Goal: Task Accomplishment & Management: Complete application form

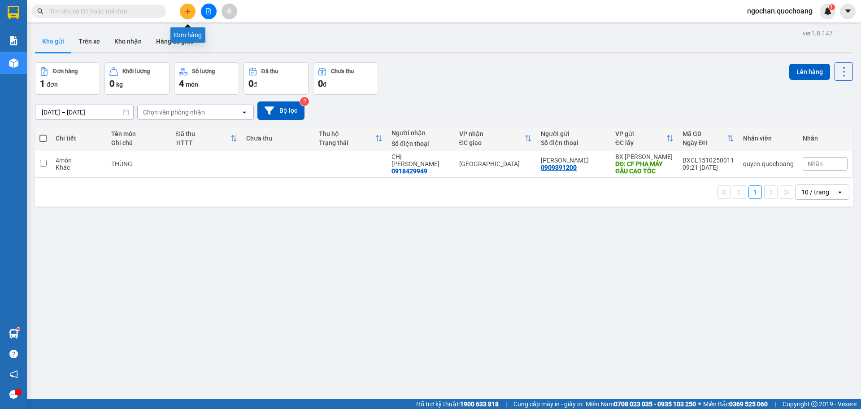
click at [186, 13] on icon "plus" at bounding box center [188, 11] width 6 height 6
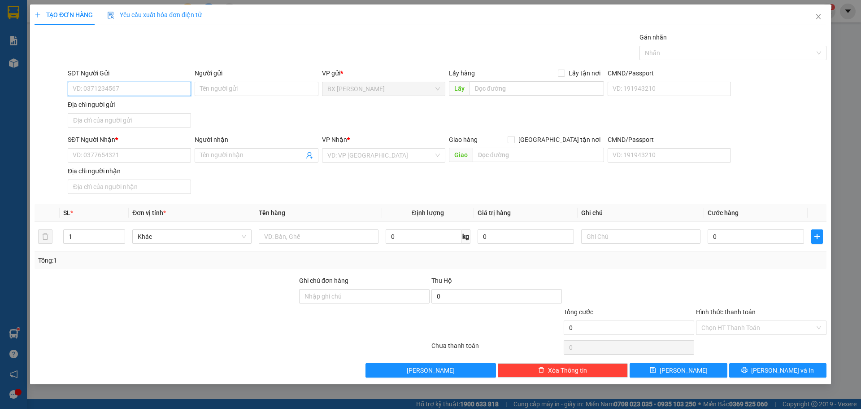
click at [134, 92] on input "SĐT Người Gửi" at bounding box center [129, 89] width 123 height 14
type input "0703763564"
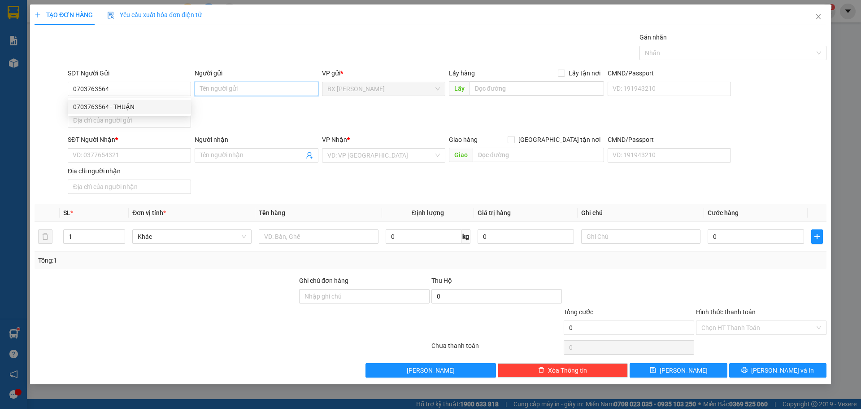
click at [254, 84] on input "Người gửi" at bounding box center [256, 89] width 123 height 14
type input "CHỊ NHÃN"
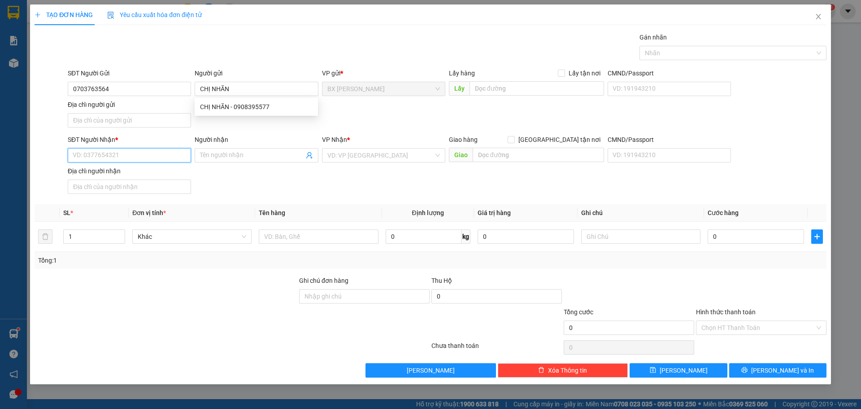
click at [137, 160] on input "SĐT Người Nhận *" at bounding box center [129, 155] width 123 height 14
type input "0907889438"
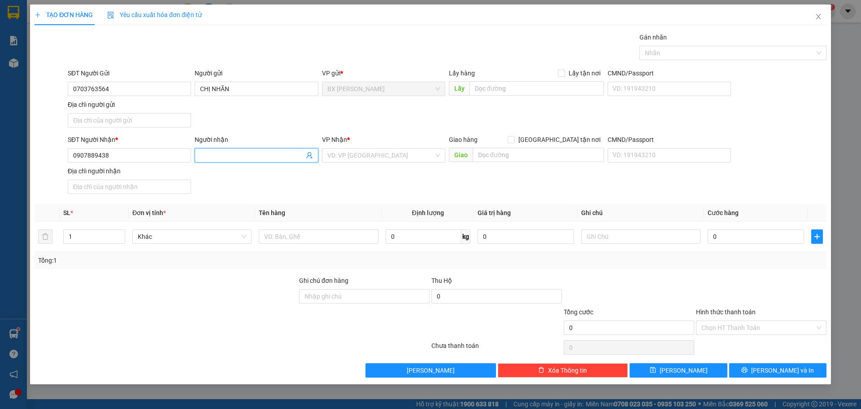
click at [269, 154] on input "Người nhận" at bounding box center [252, 155] width 104 height 10
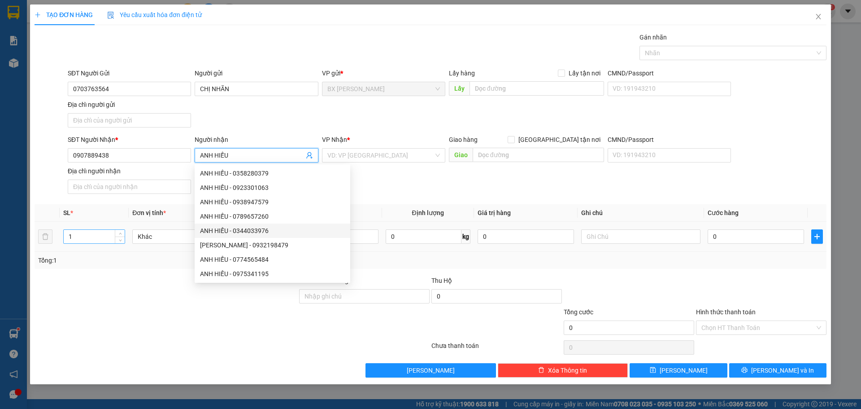
type input "ANH HIẾU"
click at [108, 235] on input "1" at bounding box center [94, 236] width 61 height 13
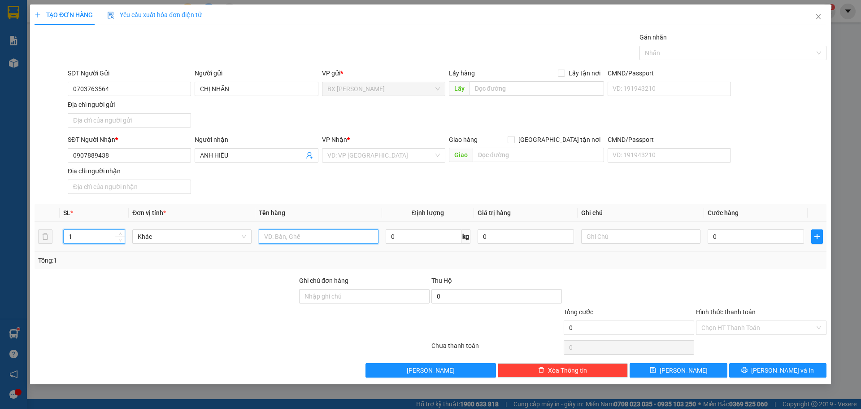
click at [294, 237] on input "text" at bounding box center [318, 236] width 119 height 14
click at [434, 160] on div "VD: VP [GEOGRAPHIC_DATA]" at bounding box center [383, 155] width 123 height 14
type input "CÀ VẸT XE"
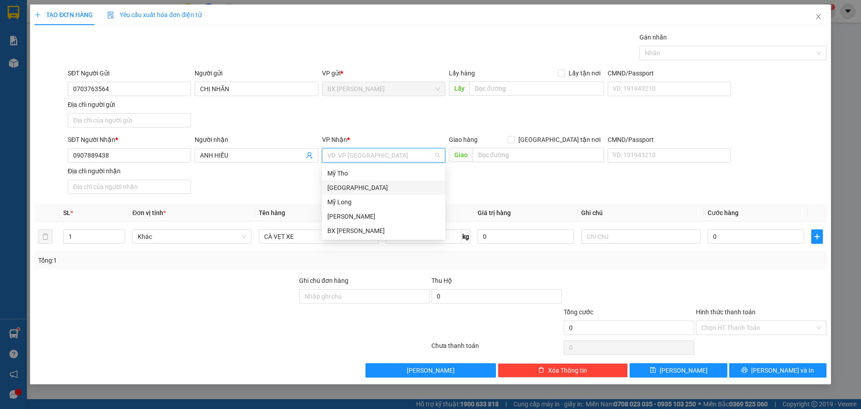
click at [372, 187] on div "[GEOGRAPHIC_DATA]" at bounding box center [383, 188] width 113 height 10
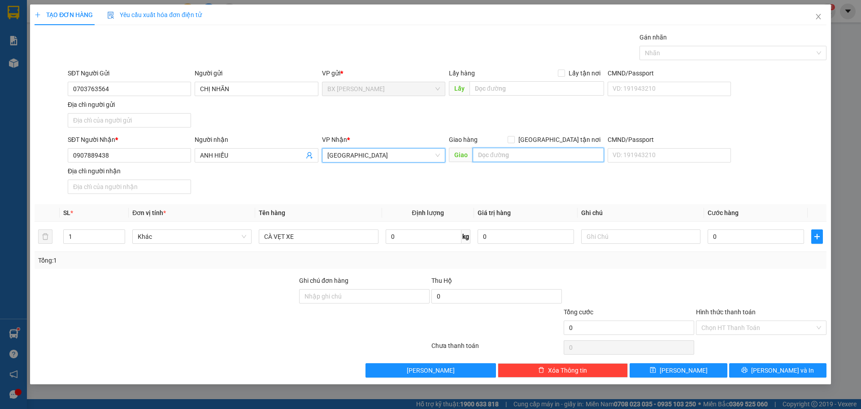
click at [497, 152] on input "text" at bounding box center [538, 155] width 131 height 14
type input "BXMT"
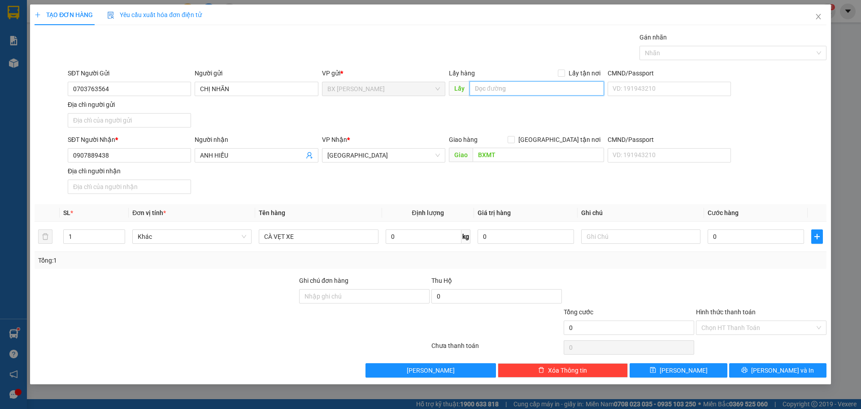
click at [527, 88] on input "text" at bounding box center [537, 88] width 135 height 14
type input "VỰA XOÀI HIỆP VÂN CHƯA TỚI [DEMOGRAPHIC_DATA][GEOGRAPHIC_DATA]"
click at [773, 238] on input "0" at bounding box center [756, 236] width 96 height 14
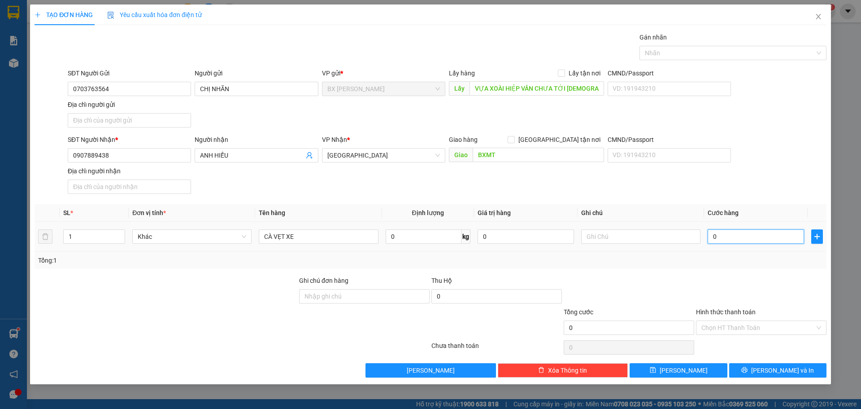
type input "5"
type input "50"
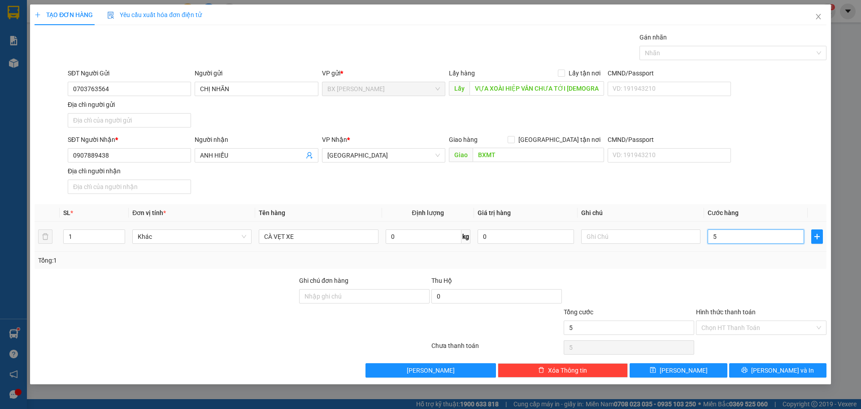
type input "50"
type input "500"
type input "5.000"
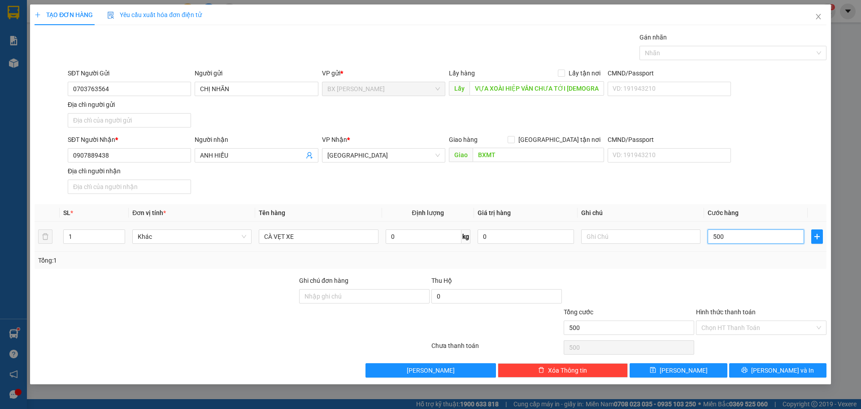
type input "5.000"
type input "50.000"
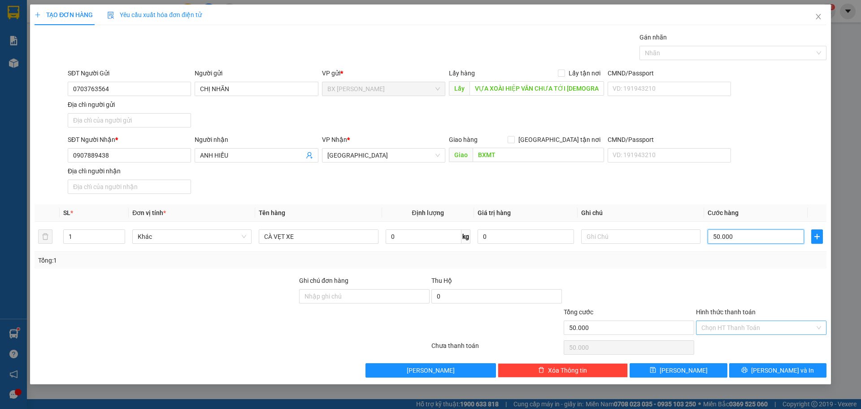
click at [819, 328] on div "Chọn HT Thanh Toán" at bounding box center [761, 327] width 131 height 14
type input "50.000"
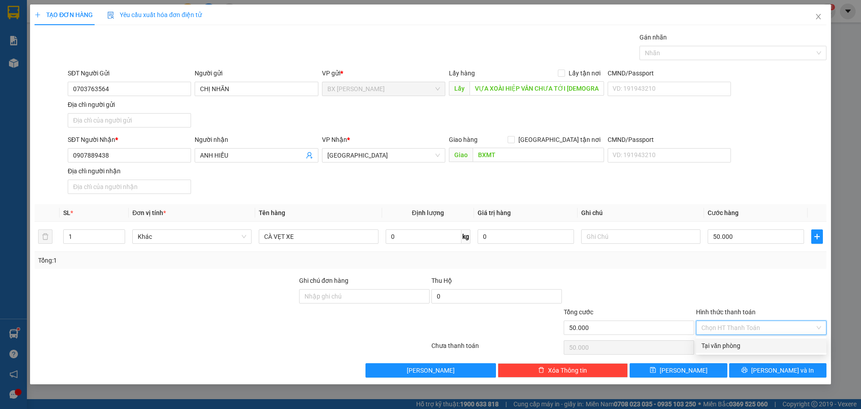
click at [769, 346] on div "Tại văn phòng" at bounding box center [762, 345] width 120 height 10
type input "0"
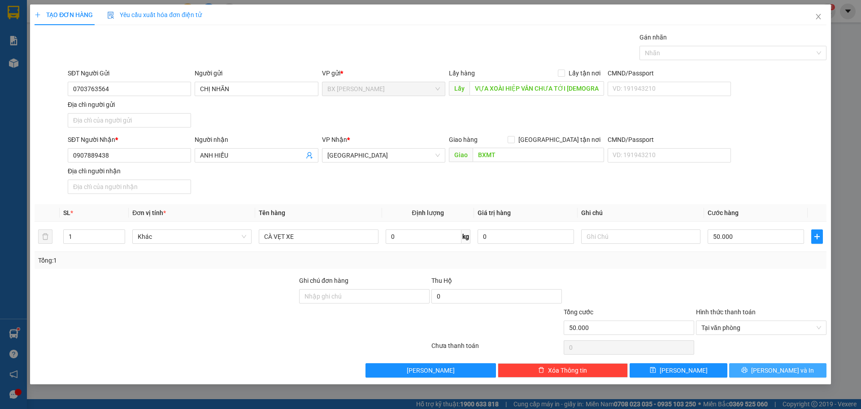
click at [782, 369] on span "[PERSON_NAME] và In" at bounding box center [782, 370] width 63 height 10
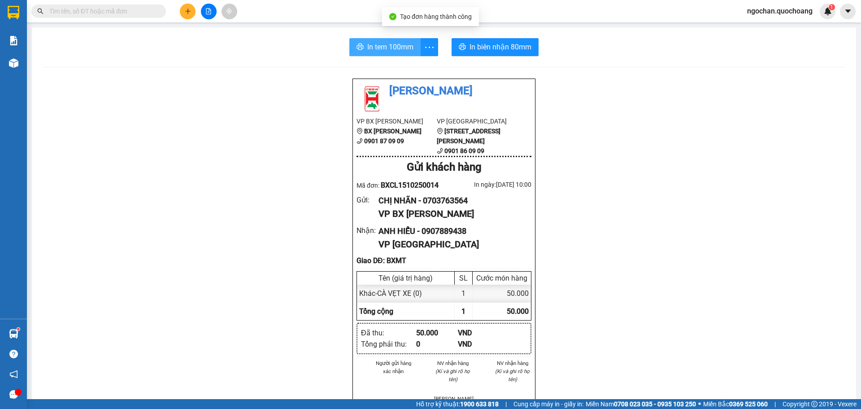
click at [411, 47] on button "In tem 100mm" at bounding box center [384, 47] width 71 height 18
click at [397, 48] on span "In tem 100mm" at bounding box center [390, 46] width 46 height 11
click at [387, 41] on button "In tem 100mm" at bounding box center [384, 47] width 71 height 18
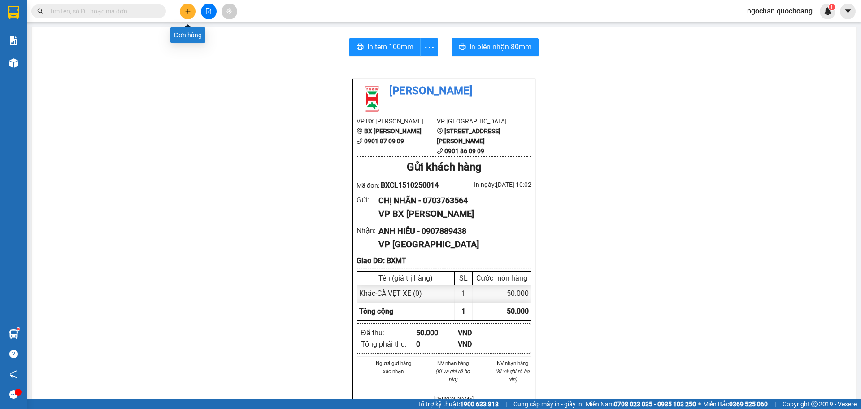
click at [191, 15] on button at bounding box center [188, 12] width 16 height 16
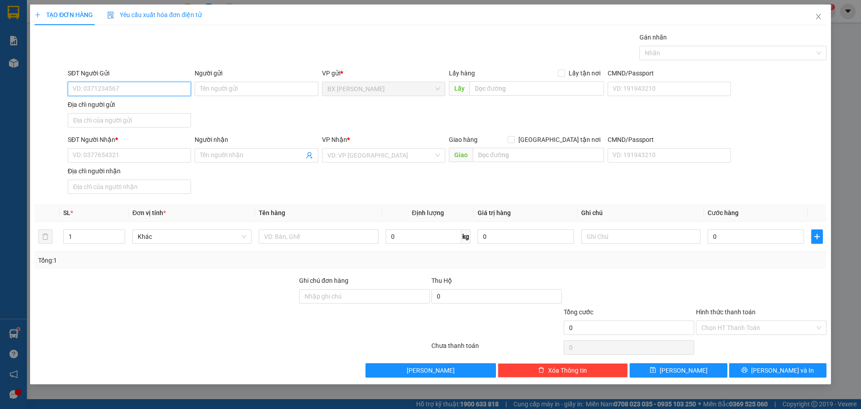
click at [142, 92] on input "SĐT Người Gửi" at bounding box center [129, 89] width 123 height 14
type input "0365564634"
click at [235, 90] on input "Người gửi" at bounding box center [256, 89] width 123 height 14
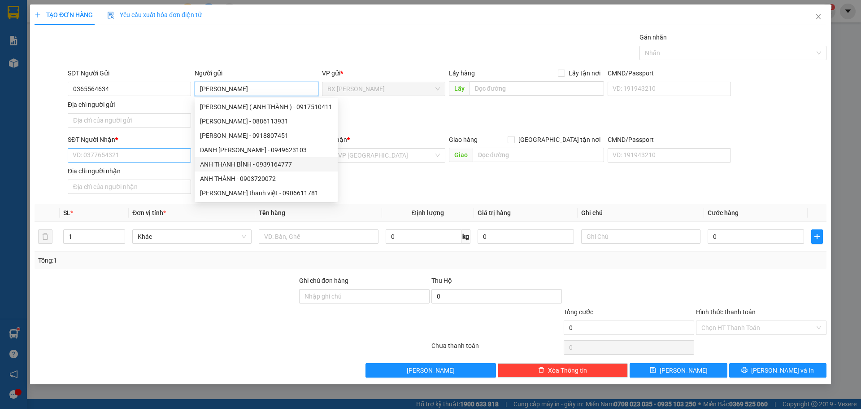
type input "[PERSON_NAME]"
click at [149, 153] on input "SĐT Người Nhận *" at bounding box center [129, 155] width 123 height 14
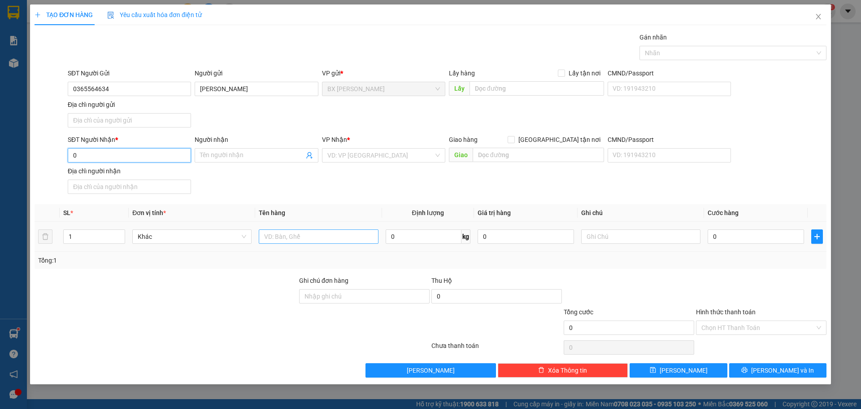
type input "0"
click at [311, 236] on input "text" at bounding box center [318, 236] width 119 height 14
click at [435, 152] on div "VD: VP [GEOGRAPHIC_DATA]" at bounding box center [383, 155] width 123 height 14
type input "THÙNG"
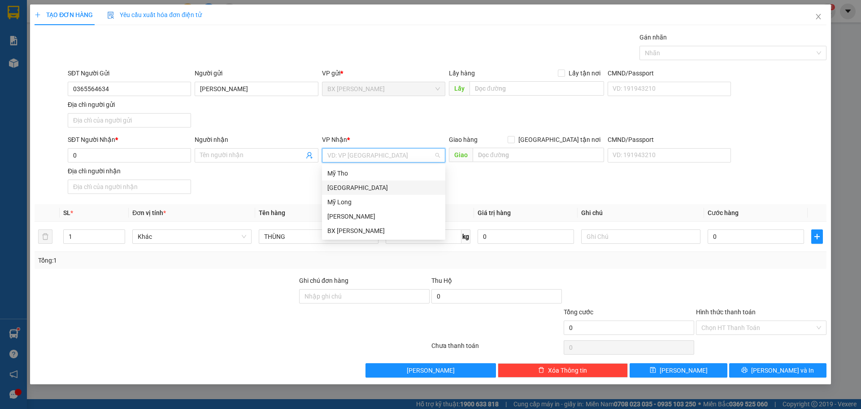
click at [381, 186] on div "[GEOGRAPHIC_DATA]" at bounding box center [383, 188] width 113 height 10
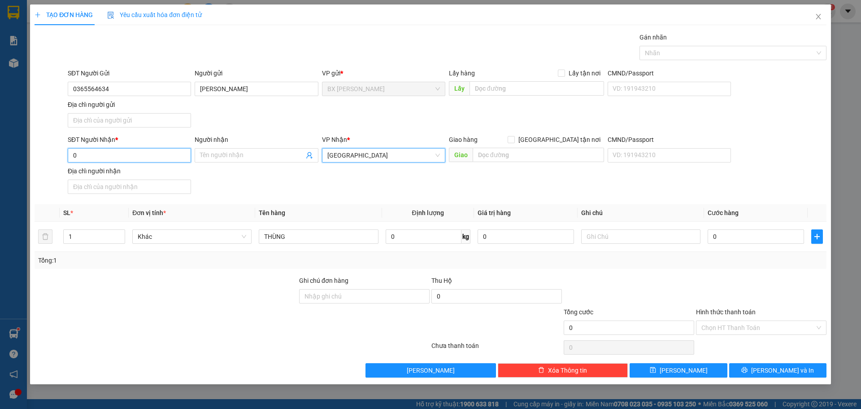
click at [138, 154] on input "0" at bounding box center [129, 155] width 123 height 14
type input "0908563031"
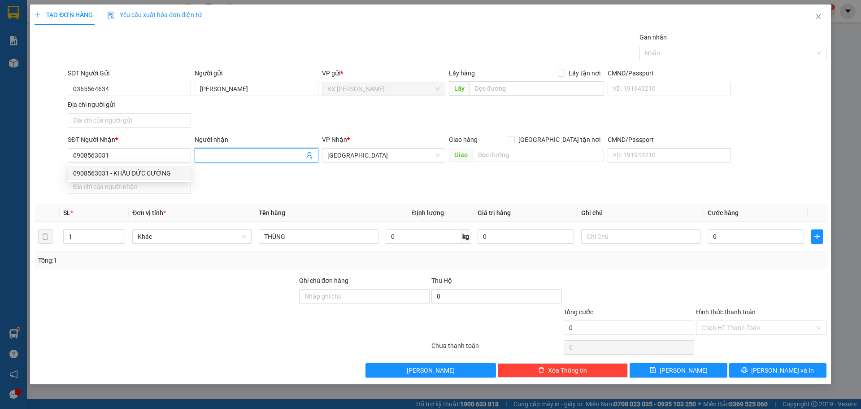
click at [223, 156] on input "Người nhận" at bounding box center [252, 155] width 104 height 10
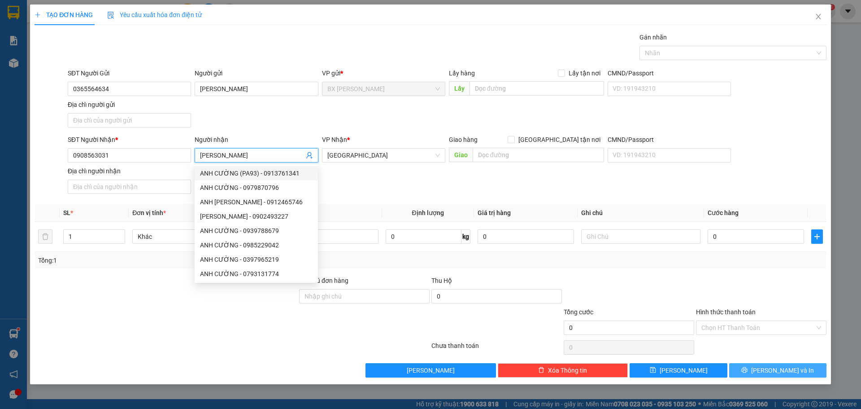
type input "[PERSON_NAME]"
click at [791, 372] on span "[PERSON_NAME] và In" at bounding box center [782, 370] width 63 height 10
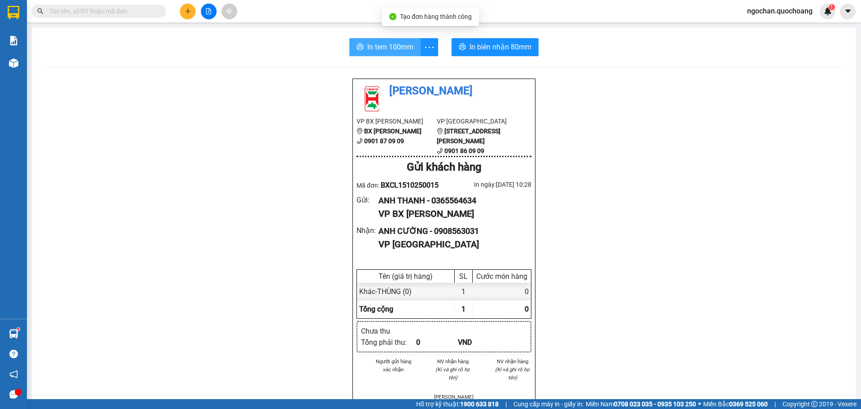
click at [387, 46] on span "In tem 100mm" at bounding box center [390, 46] width 46 height 11
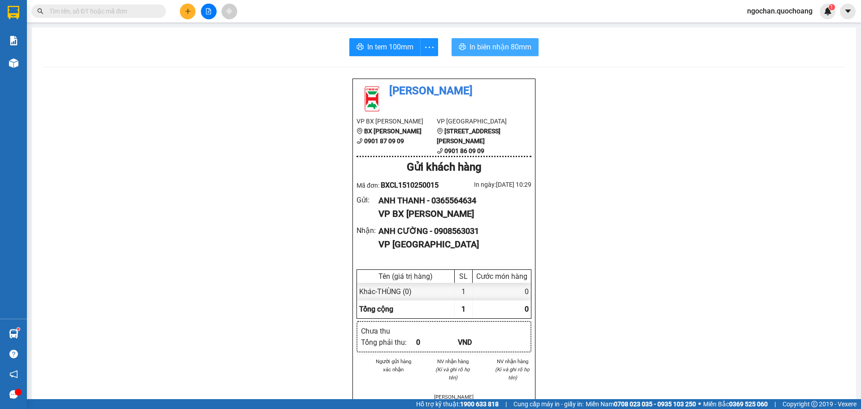
click at [477, 51] on span "In biên nhận 80mm" at bounding box center [501, 46] width 62 height 11
click at [404, 48] on span "In tem 100mm" at bounding box center [390, 46] width 46 height 11
click at [373, 46] on span "In tem 100mm" at bounding box center [390, 46] width 46 height 11
click at [188, 9] on icon "plus" at bounding box center [188, 11] width 6 height 6
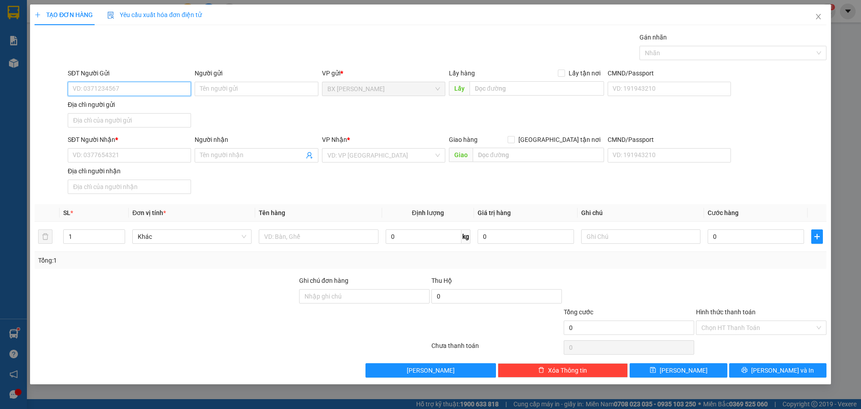
click at [122, 90] on input "SĐT Người Gửi" at bounding box center [129, 89] width 123 height 14
type input "0373717586"
click at [146, 109] on div "0373717586 - CHỊ THI" at bounding box center [129, 107] width 113 height 10
type input "CHỊ THI"
type input "0373717586"
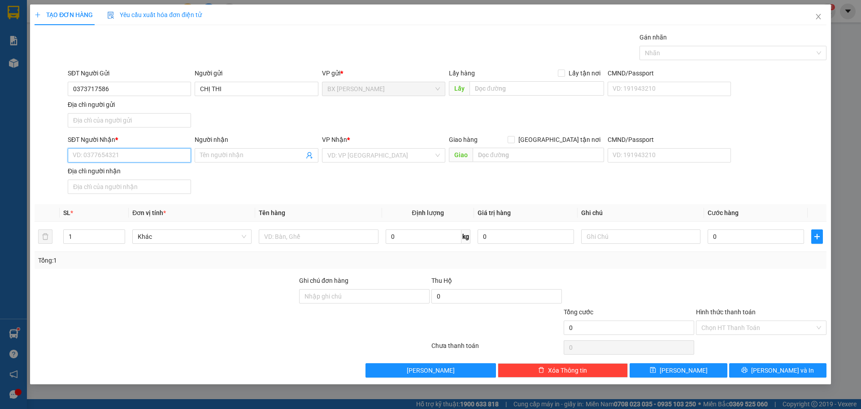
click at [139, 156] on input "SĐT Người Nhận *" at bounding box center [129, 155] width 123 height 14
click at [149, 188] on div "0932434127 - ANH ĐỈNH" at bounding box center [129, 188] width 113 height 10
type input "0932434127"
type input "ANH ĐỈNH"
click at [108, 235] on input "1" at bounding box center [94, 236] width 61 height 13
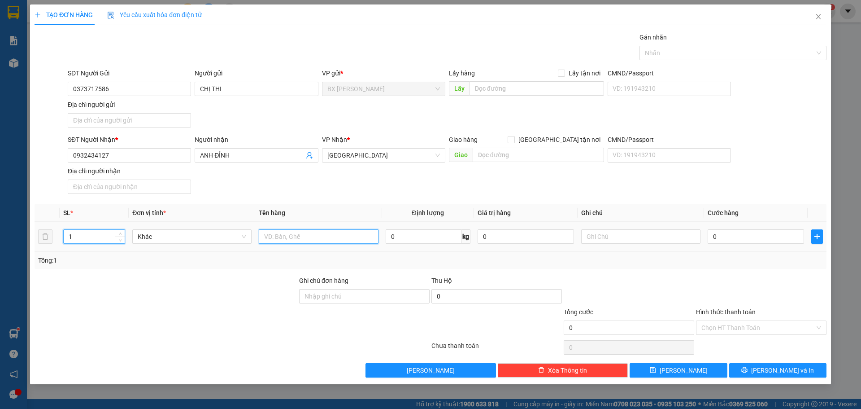
click at [292, 239] on input "text" at bounding box center [318, 236] width 119 height 14
type input "THÙNG"
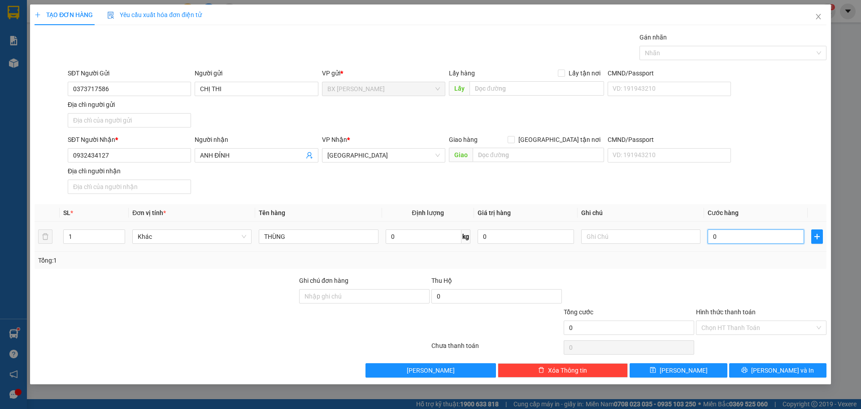
click at [743, 235] on input "0" at bounding box center [756, 236] width 96 height 14
type input "5"
type input "50"
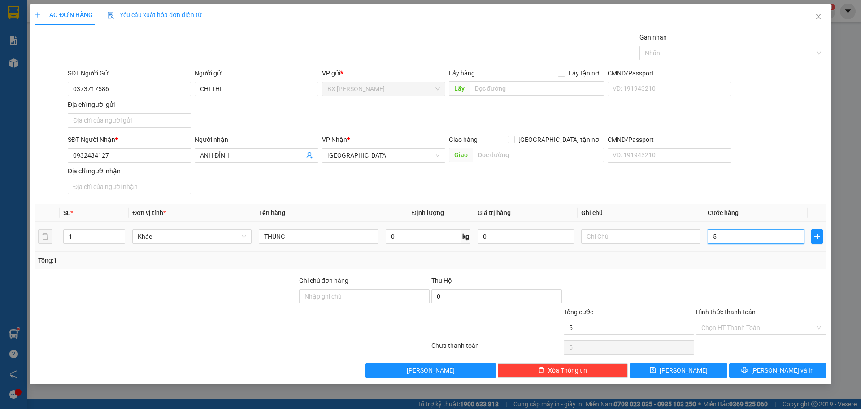
type input "50"
type input "500"
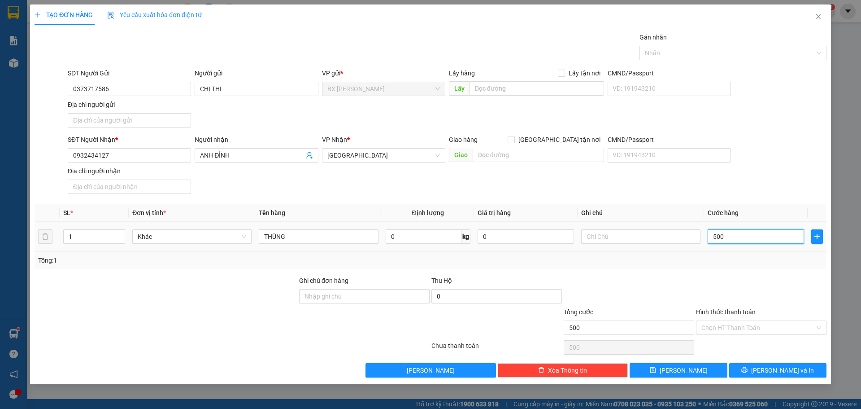
type input "5.000"
type input "50.000"
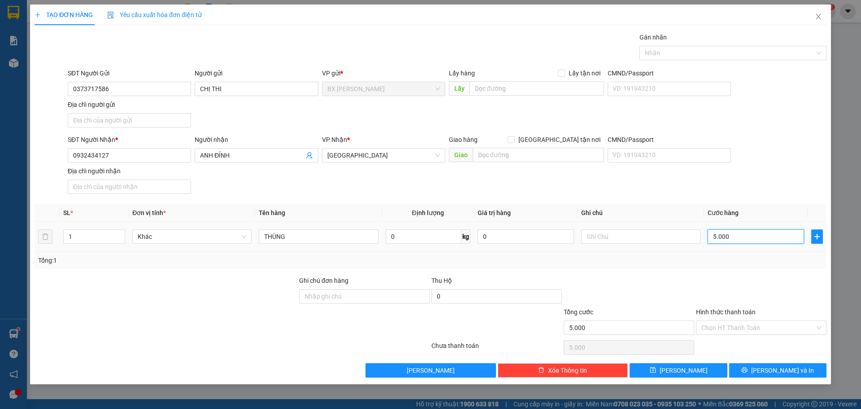
type input "50.000"
click at [790, 369] on span "[PERSON_NAME] và In" at bounding box center [782, 370] width 63 height 10
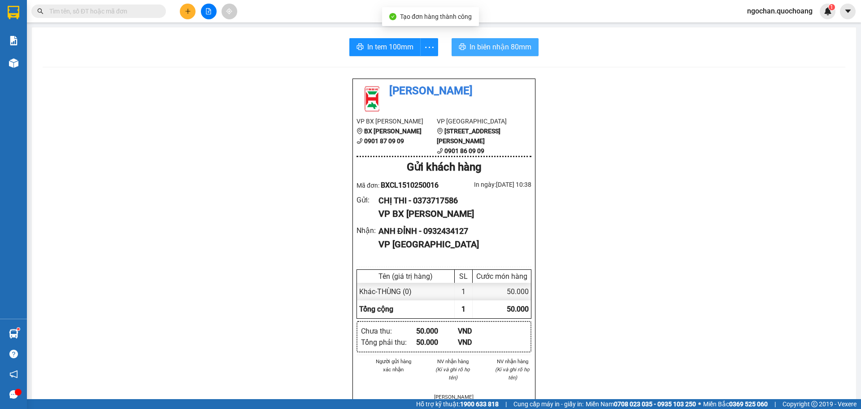
click at [497, 45] on span "In biên nhận 80mm" at bounding box center [501, 46] width 62 height 11
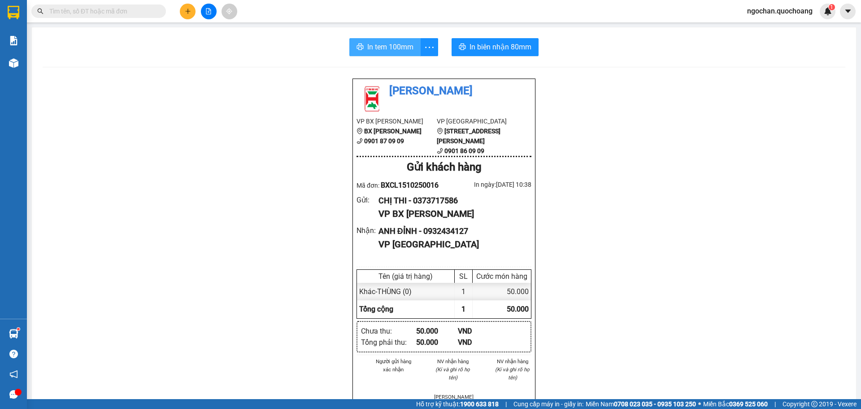
drag, startPoint x: 393, startPoint y: 49, endPoint x: 413, endPoint y: 60, distance: 22.3
click at [395, 53] on button "In tem 100mm" at bounding box center [384, 47] width 71 height 18
click at [384, 48] on span "In tem 100mm" at bounding box center [390, 46] width 46 height 11
